Goal: Task Accomplishment & Management: Complete application form

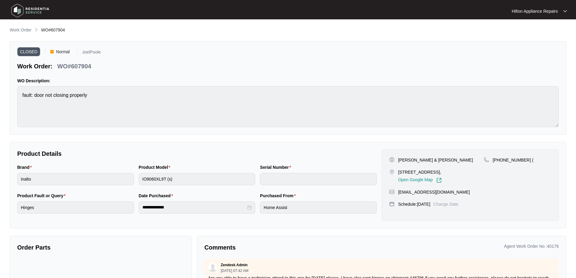
click at [25, 29] on p "Work Order" at bounding box center [21, 30] width 22 height 6
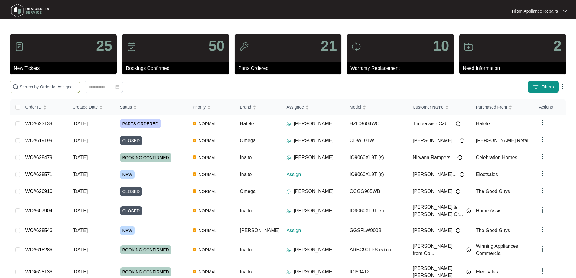
click at [77, 88] on input "text" at bounding box center [48, 86] width 57 height 7
drag, startPoint x: 124, startPoint y: 88, endPoint x: 129, endPoint y: 89, distance: 5.6
click at [77, 88] on input "text" at bounding box center [48, 86] width 57 height 7
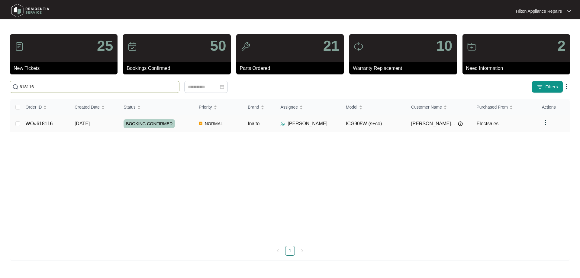
type input "618116"
click at [197, 124] on td "NORMAL" at bounding box center [218, 123] width 49 height 17
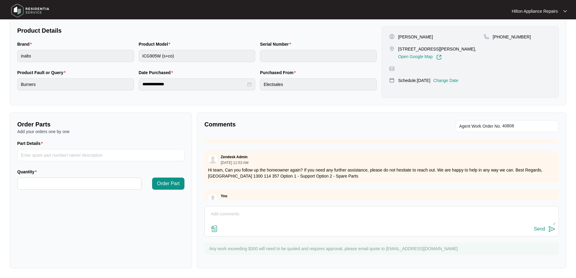
scroll to position [238, 0]
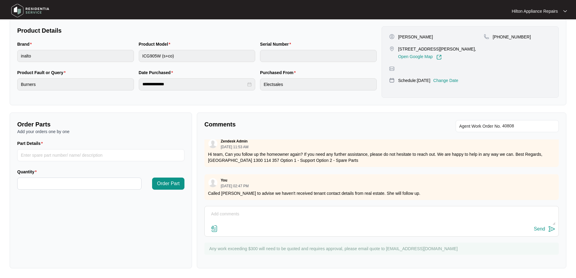
click at [287, 211] on textarea at bounding box center [381, 217] width 347 height 16
paste textarea "Start 0730 Finish 0800 Attended property for middle top burner not staying lit …"
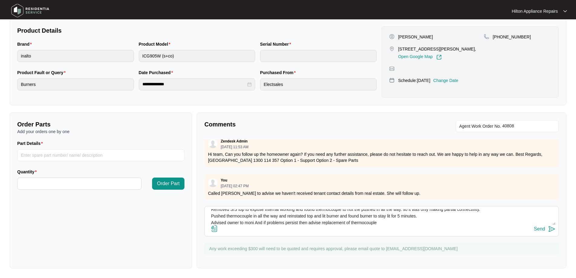
scroll to position [0, 0]
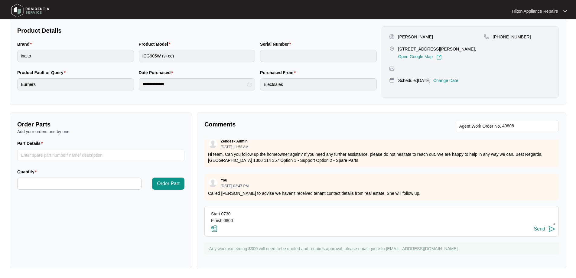
type textarea "Start 0730 Finish 0800 Attended property for middle top burner not staying lit …"
click at [212, 229] on img at bounding box center [214, 228] width 7 height 7
click at [0, 0] on input "file" at bounding box center [0, 0] width 0 height 0
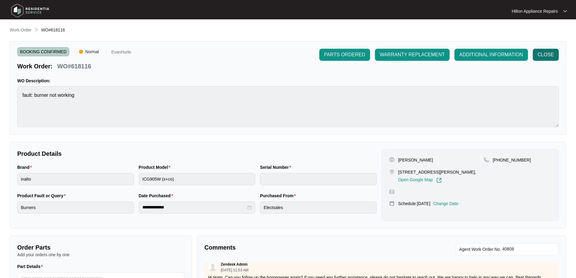
click at [542, 55] on span "CLOSE" at bounding box center [545, 54] width 16 height 7
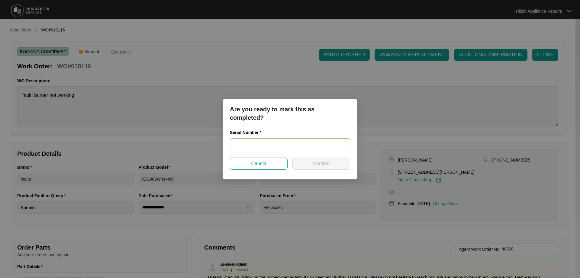
click at [264, 147] on input "text" at bounding box center [290, 144] width 120 height 12
type input "2023121500648"
click at [315, 160] on span "Confirm" at bounding box center [321, 163] width 17 height 7
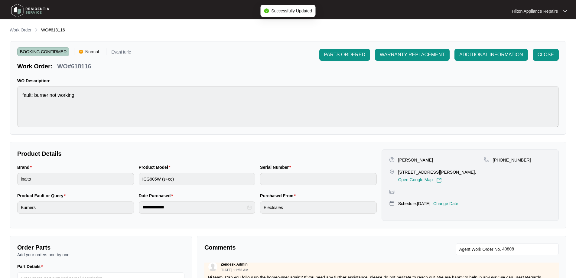
type input "2023121500648"
